Goal: Task Accomplishment & Management: Manage account settings

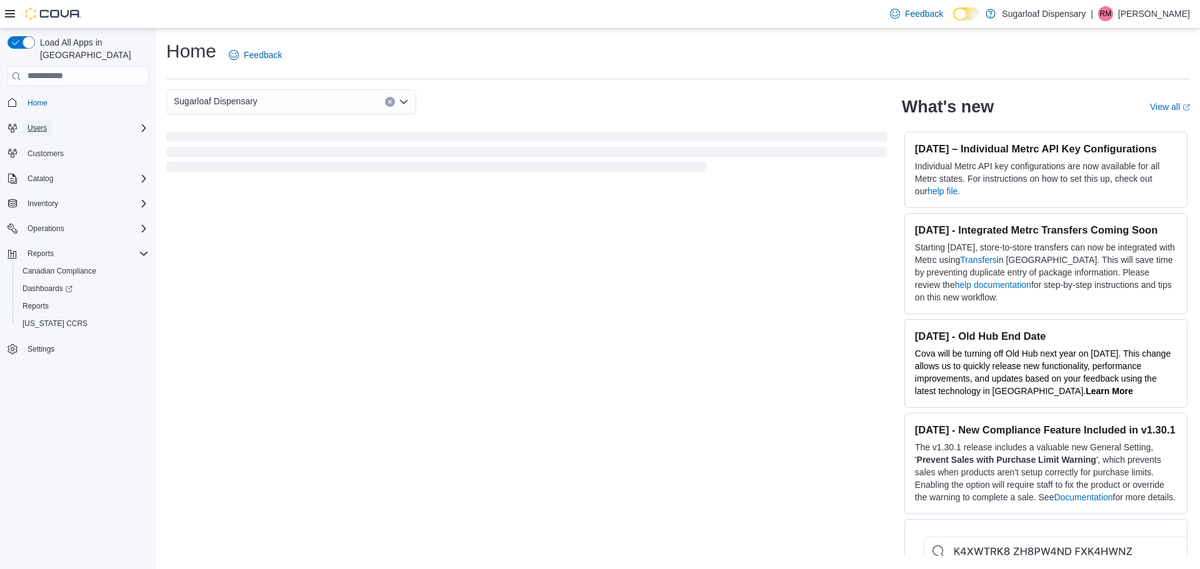
click at [44, 123] on span "Users" at bounding box center [36, 128] width 19 height 10
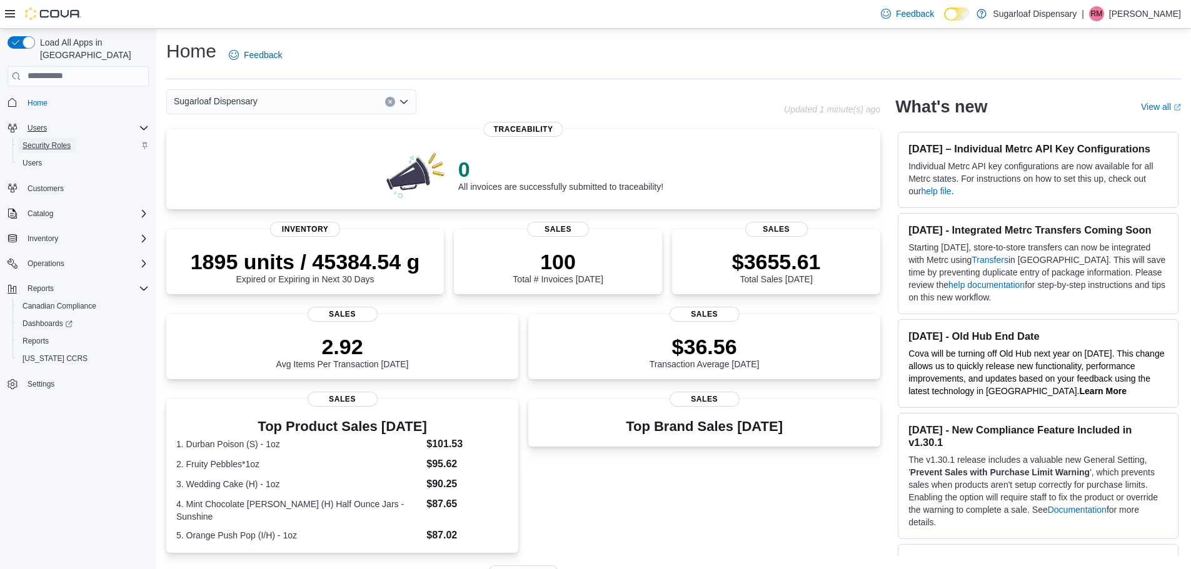
click at [40, 141] on span "Security Roles" at bounding box center [46, 146] width 48 height 10
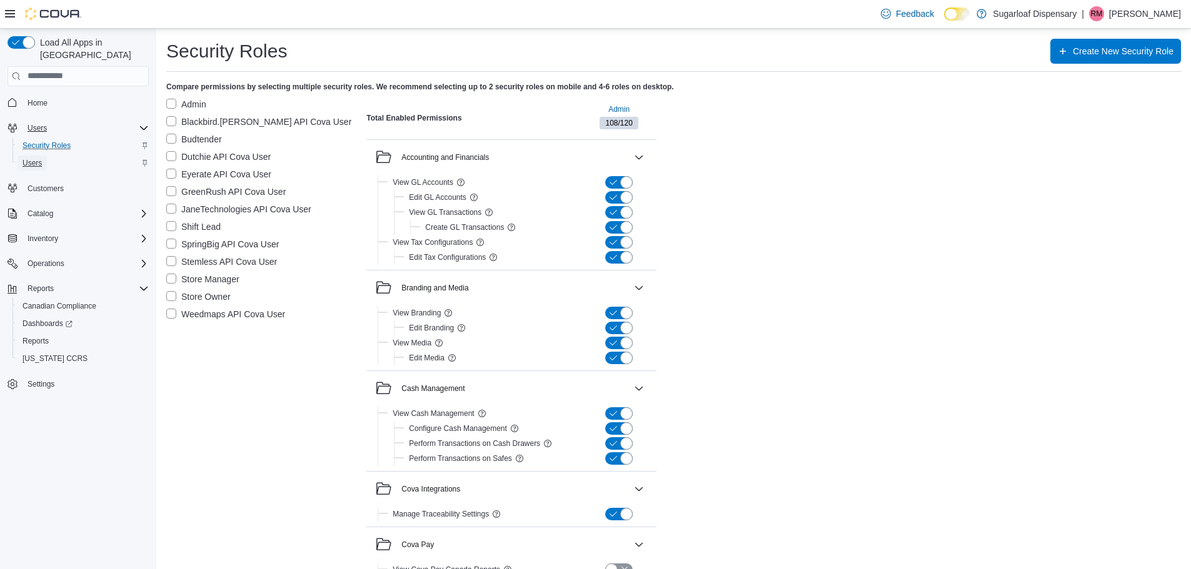
click at [33, 158] on span "Users" at bounding box center [31, 163] width 19 height 10
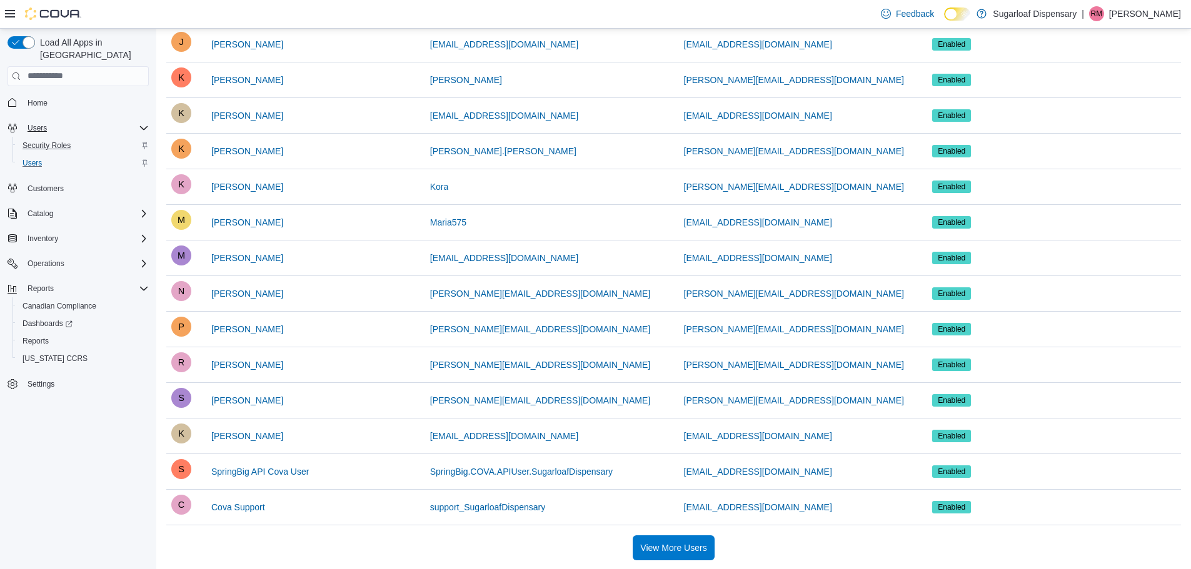
scroll to position [689, 0]
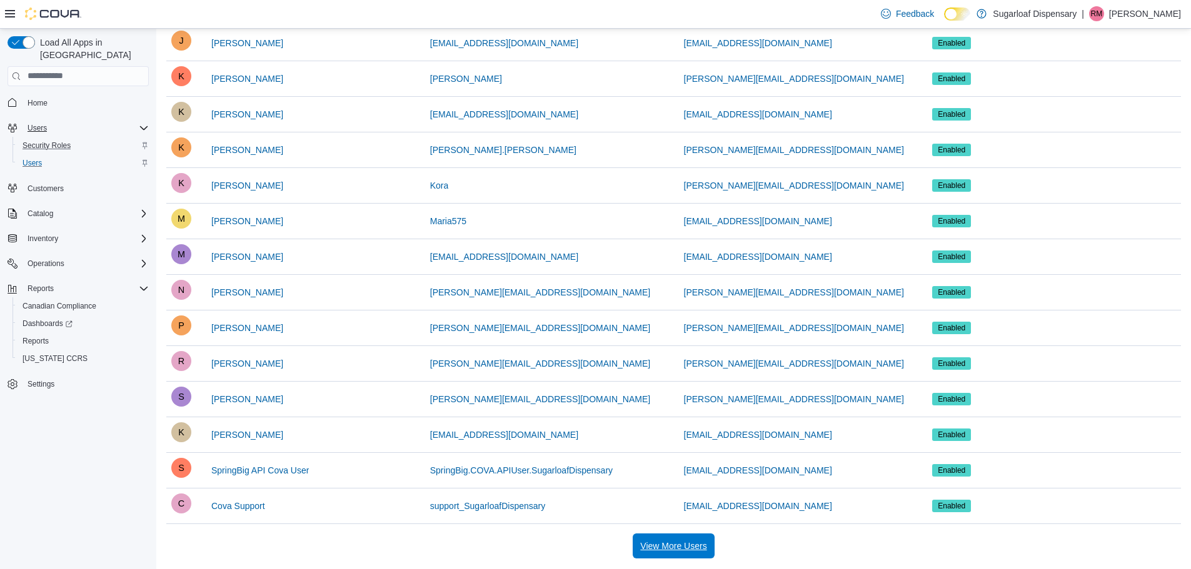
drag, startPoint x: 701, startPoint y: 538, endPoint x: 694, endPoint y: 529, distance: 12.0
click at [701, 538] on span "View More Users" at bounding box center [673, 546] width 66 height 25
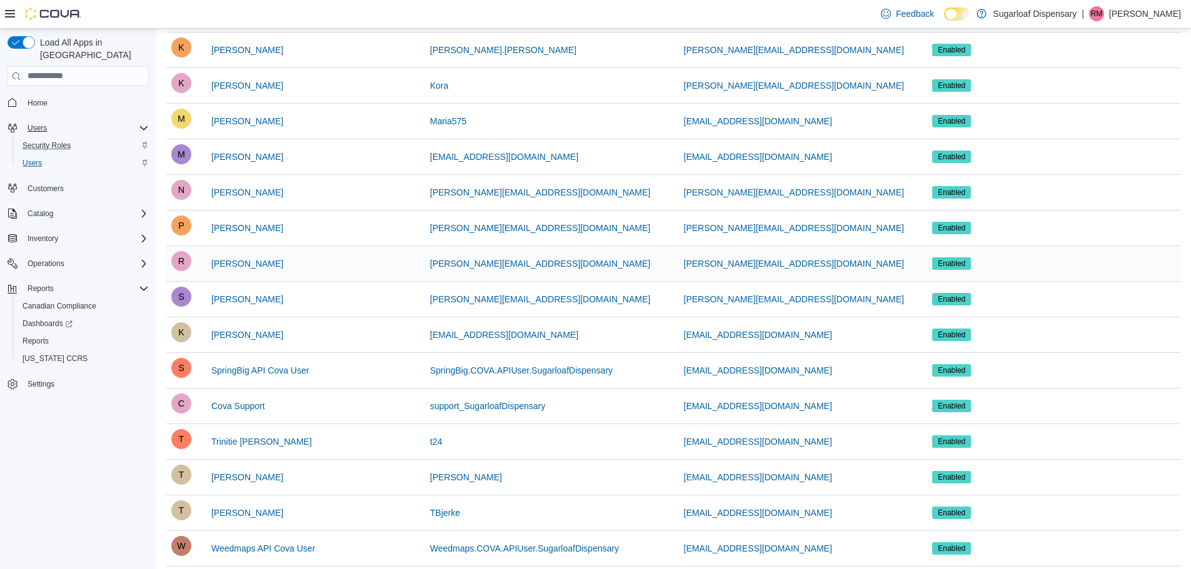
scroll to position [806, 0]
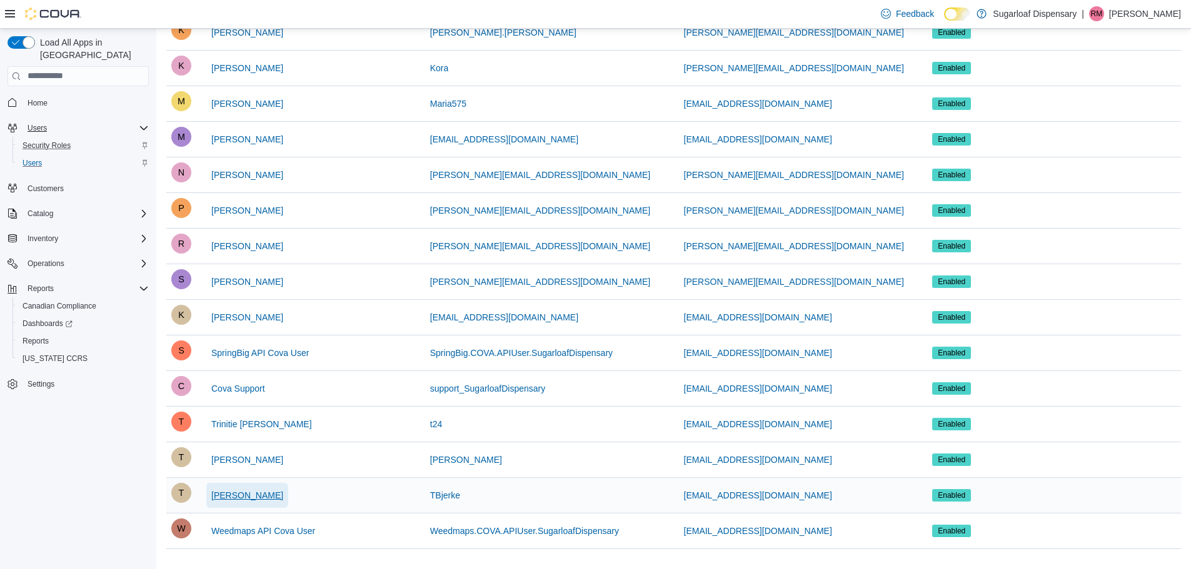
click at [244, 496] on span "Trevor Bjerke" at bounding box center [247, 495] width 72 height 12
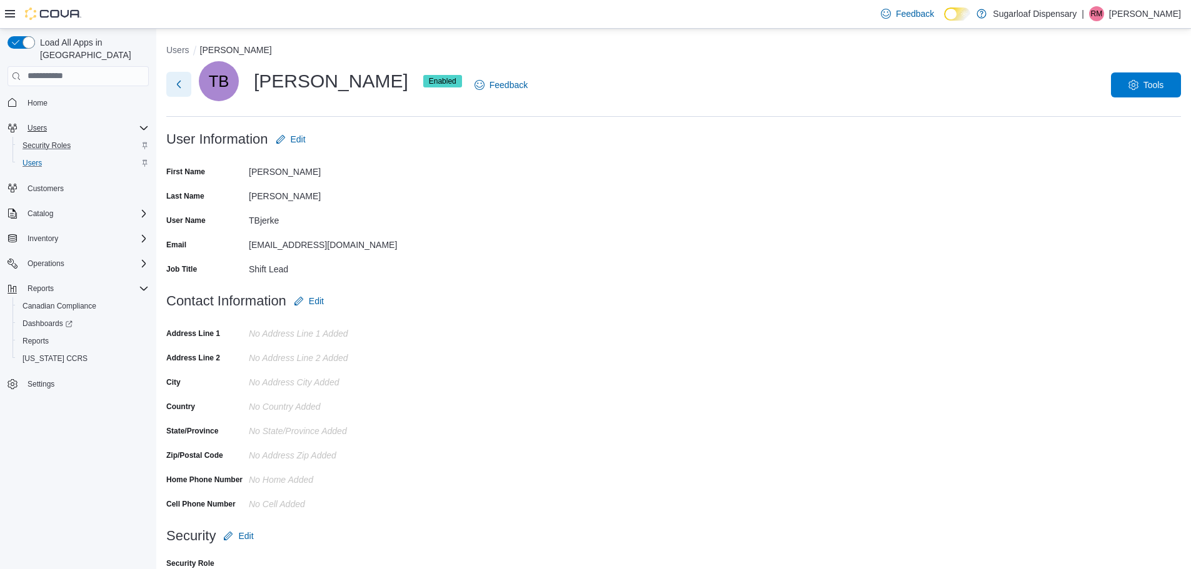
click at [179, 82] on button "Next" at bounding box center [178, 84] width 25 height 25
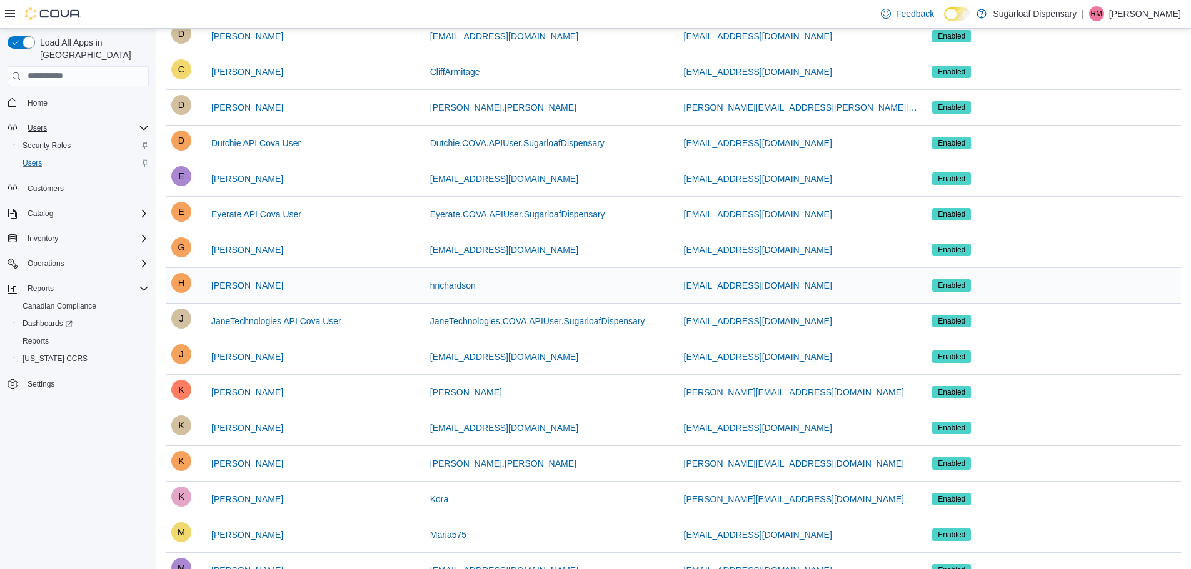
scroll to position [437, 0]
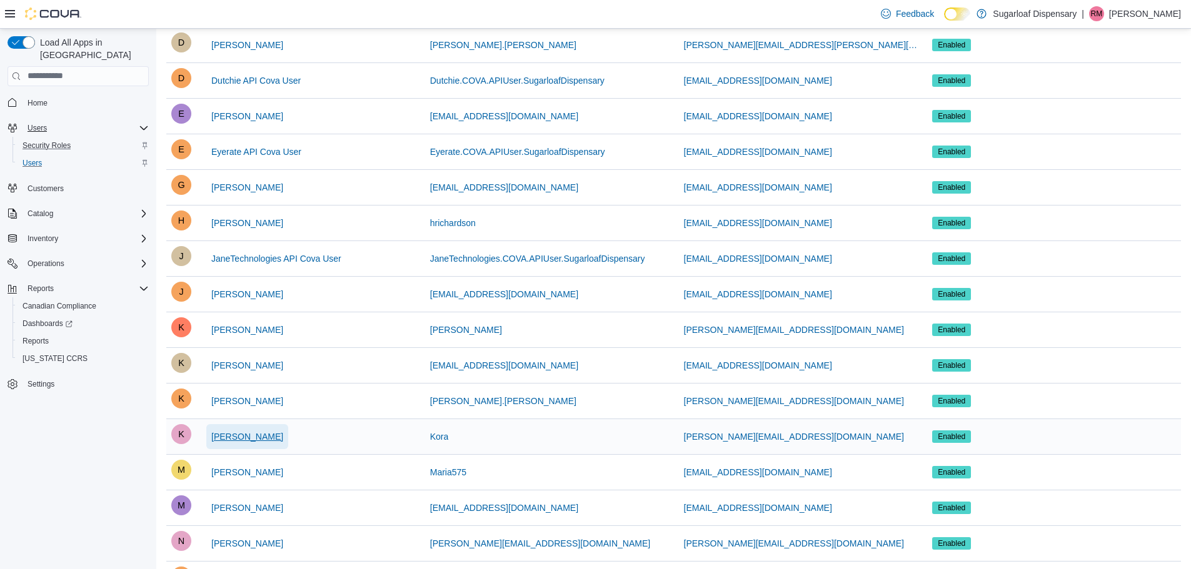
click at [247, 437] on span "Kora Griffith" at bounding box center [247, 437] width 72 height 12
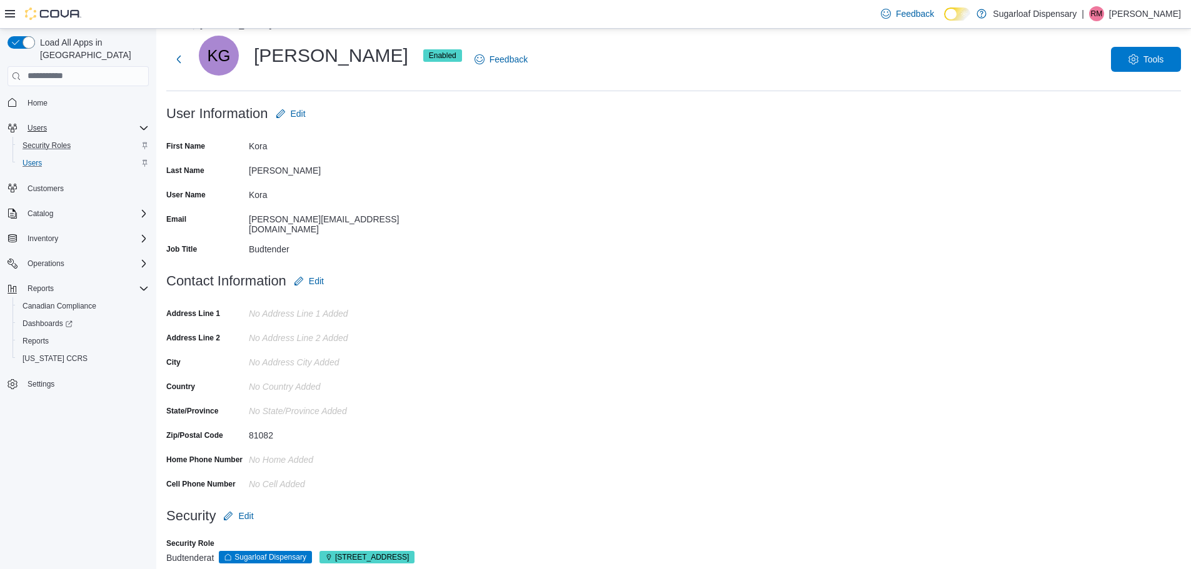
scroll to position [39, 0]
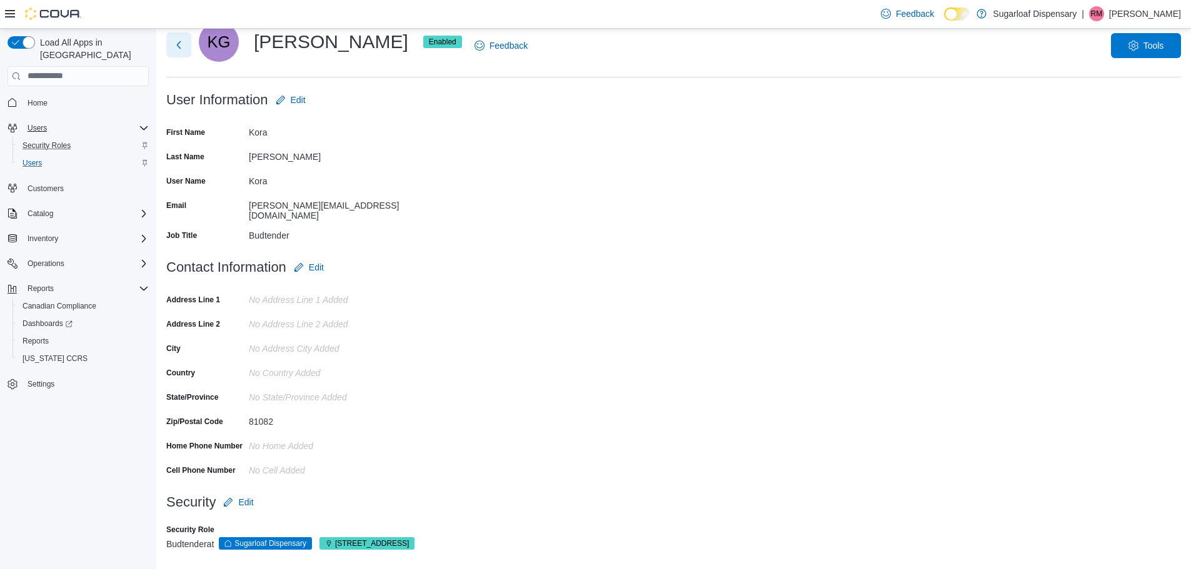
click at [177, 47] on button "Next" at bounding box center [178, 44] width 25 height 25
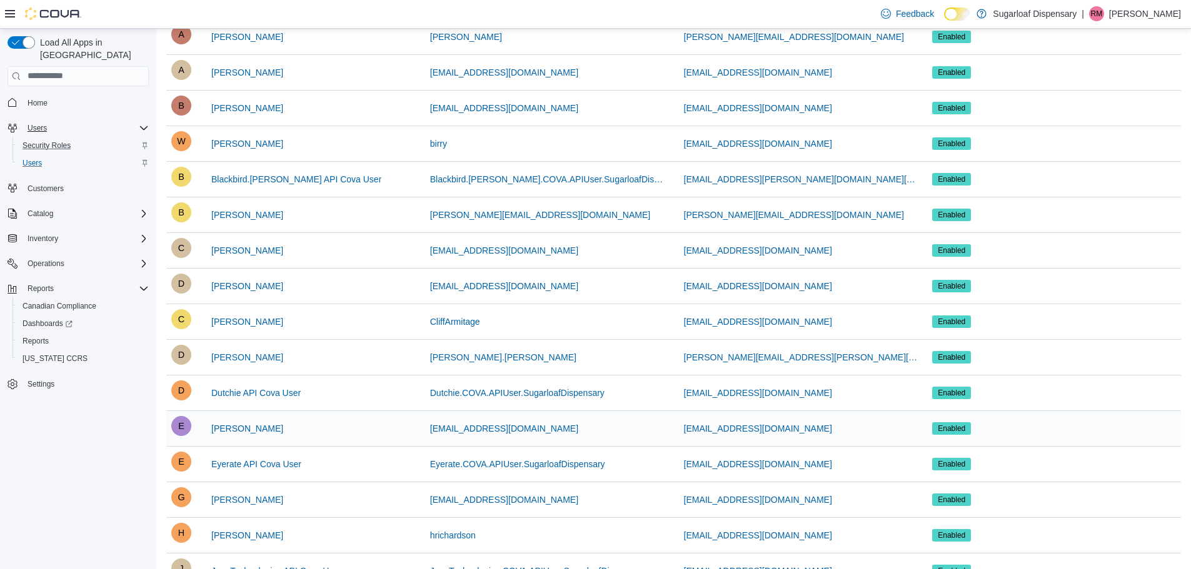
scroll to position [187, 0]
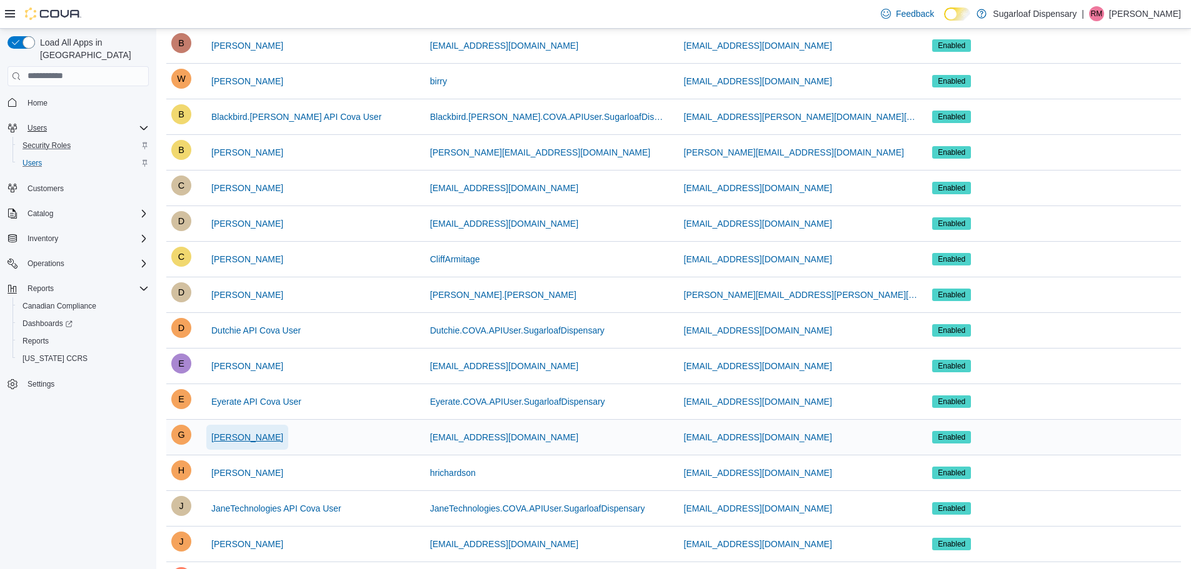
click at [261, 441] on span "Gabriel Romero" at bounding box center [247, 437] width 72 height 12
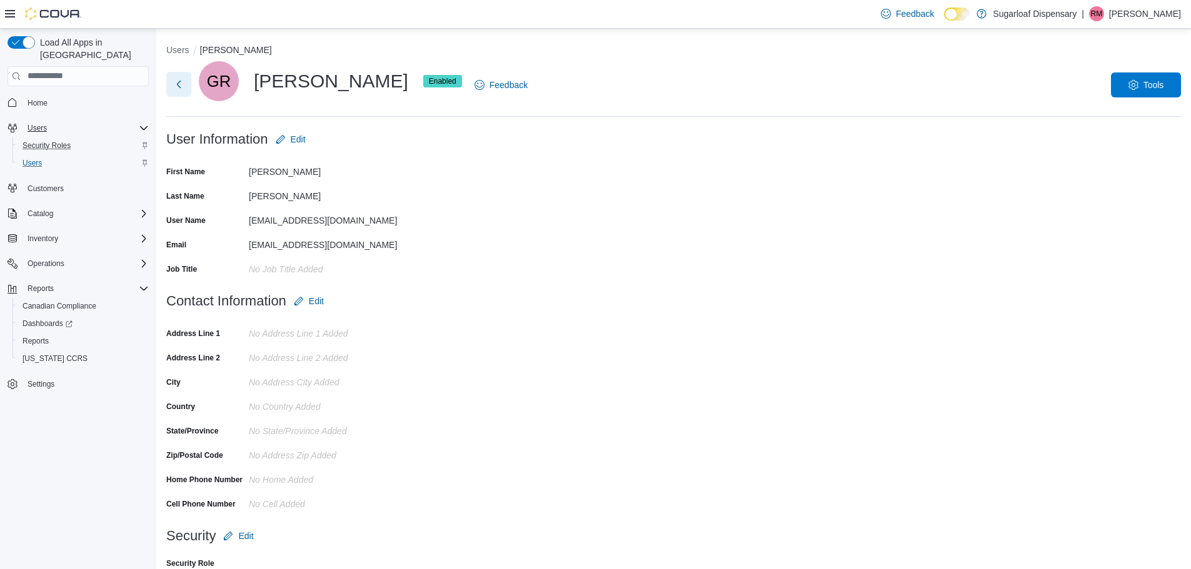
click at [174, 83] on button "Next" at bounding box center [178, 84] width 25 height 25
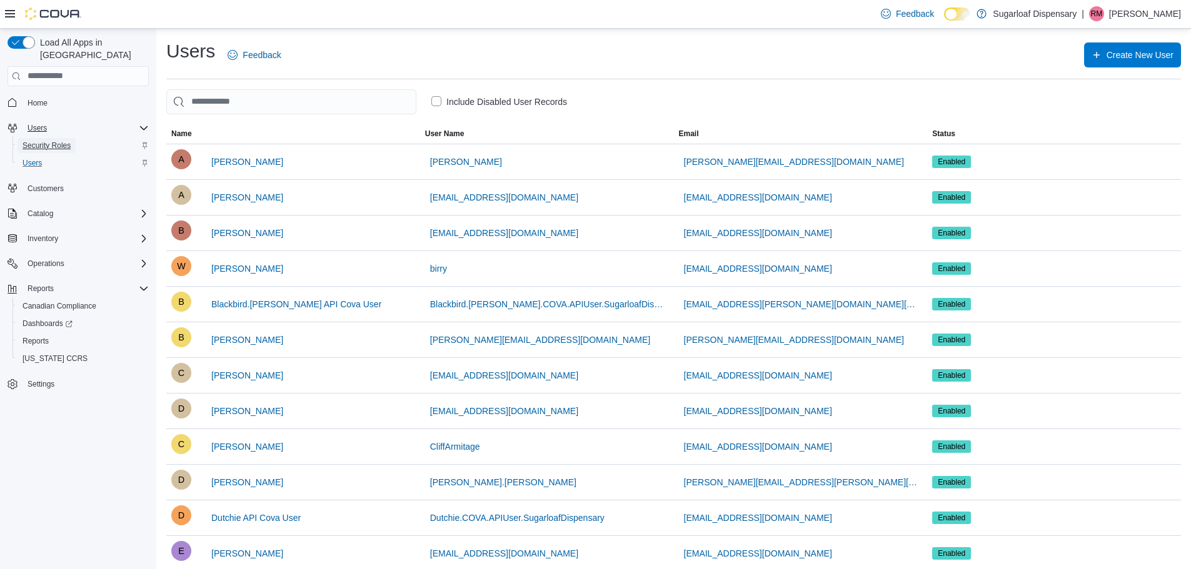
click at [43, 141] on span "Security Roles" at bounding box center [46, 146] width 48 height 10
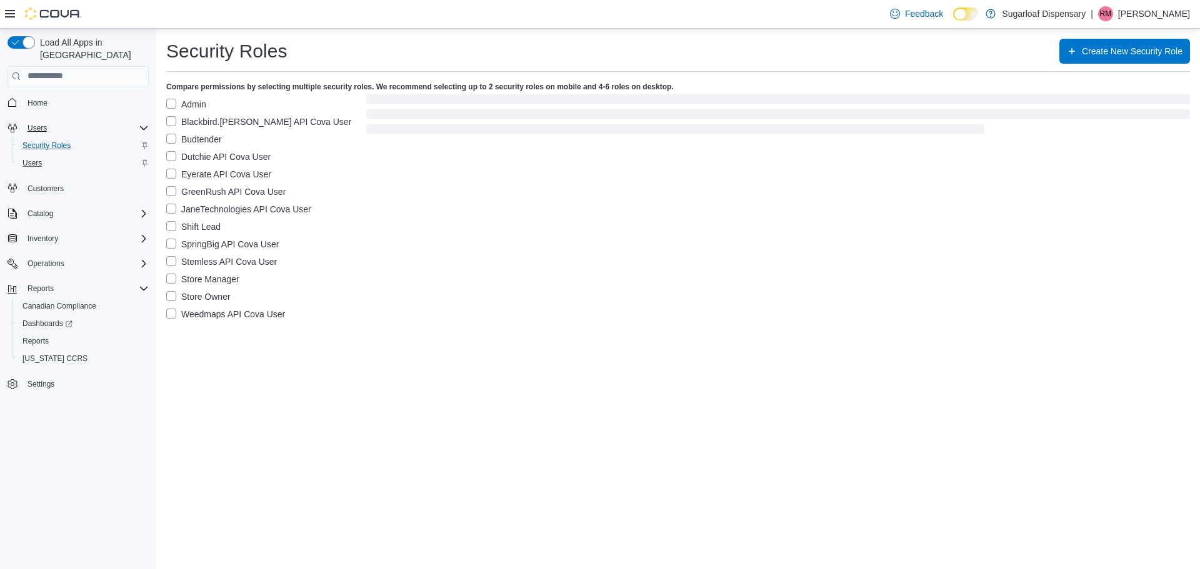
click at [202, 133] on label "Budtender" at bounding box center [194, 139] width 56 height 15
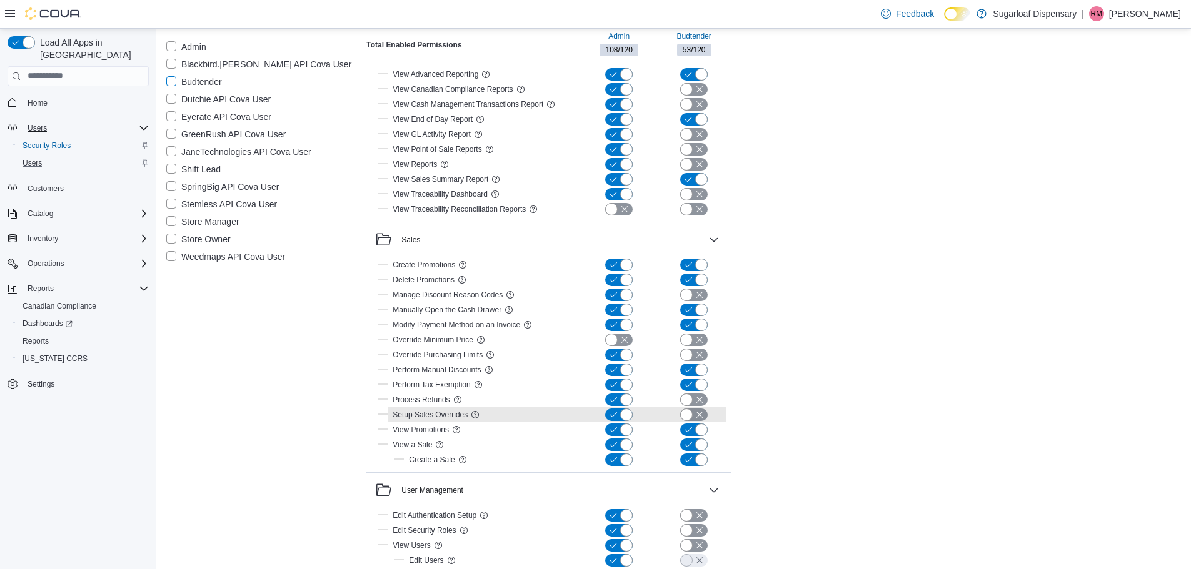
scroll to position [2111, 0]
